Goal: Transaction & Acquisition: Purchase product/service

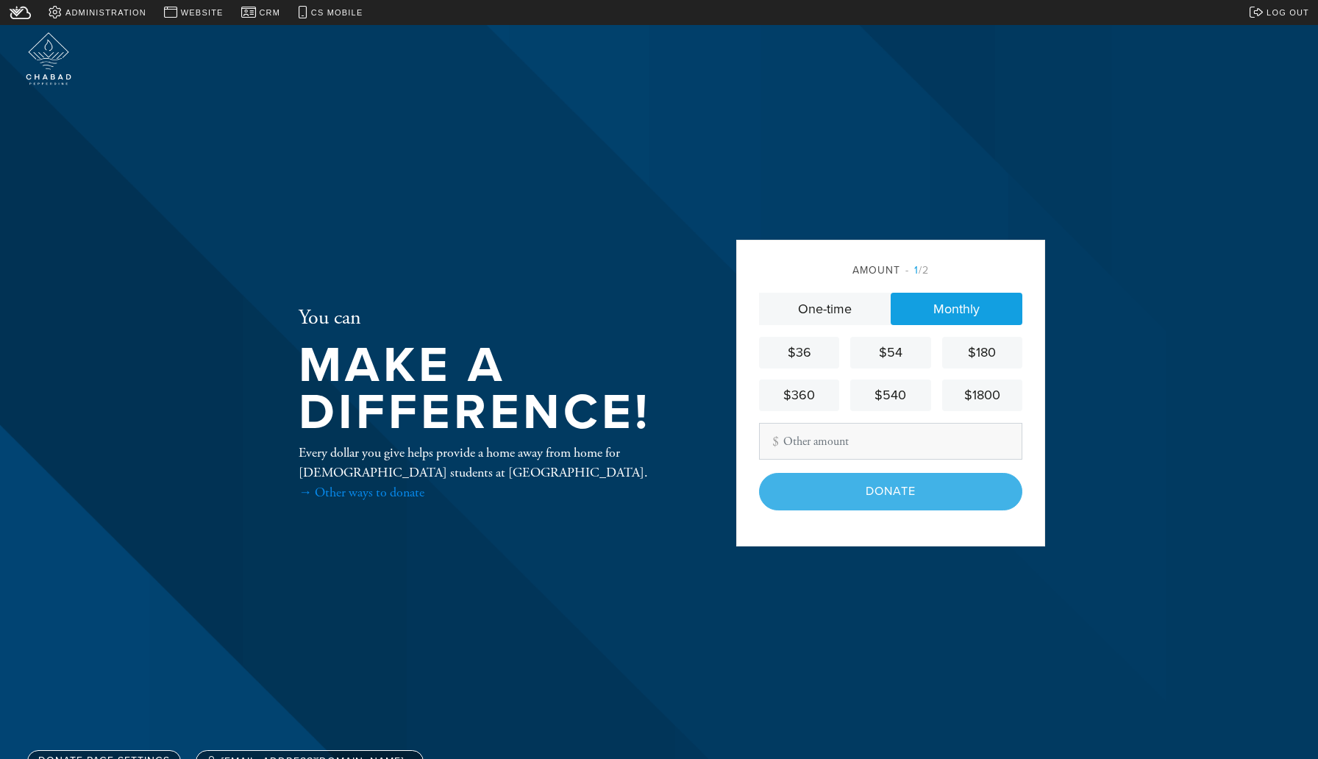
click at [371, 490] on link "→ Other ways to donate" at bounding box center [362, 492] width 126 height 17
